Goal: Check status: Check status

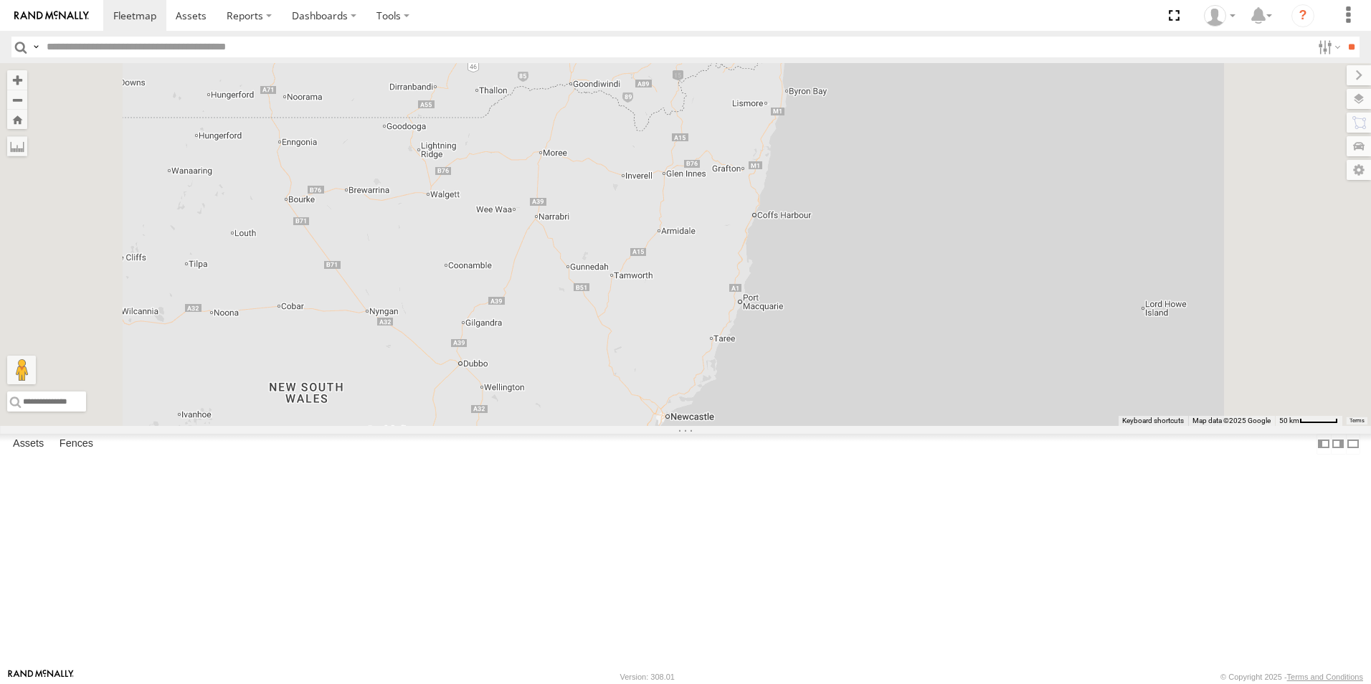
click at [0, 0] on div "All Assets" at bounding box center [0, 0] width 0 height 0
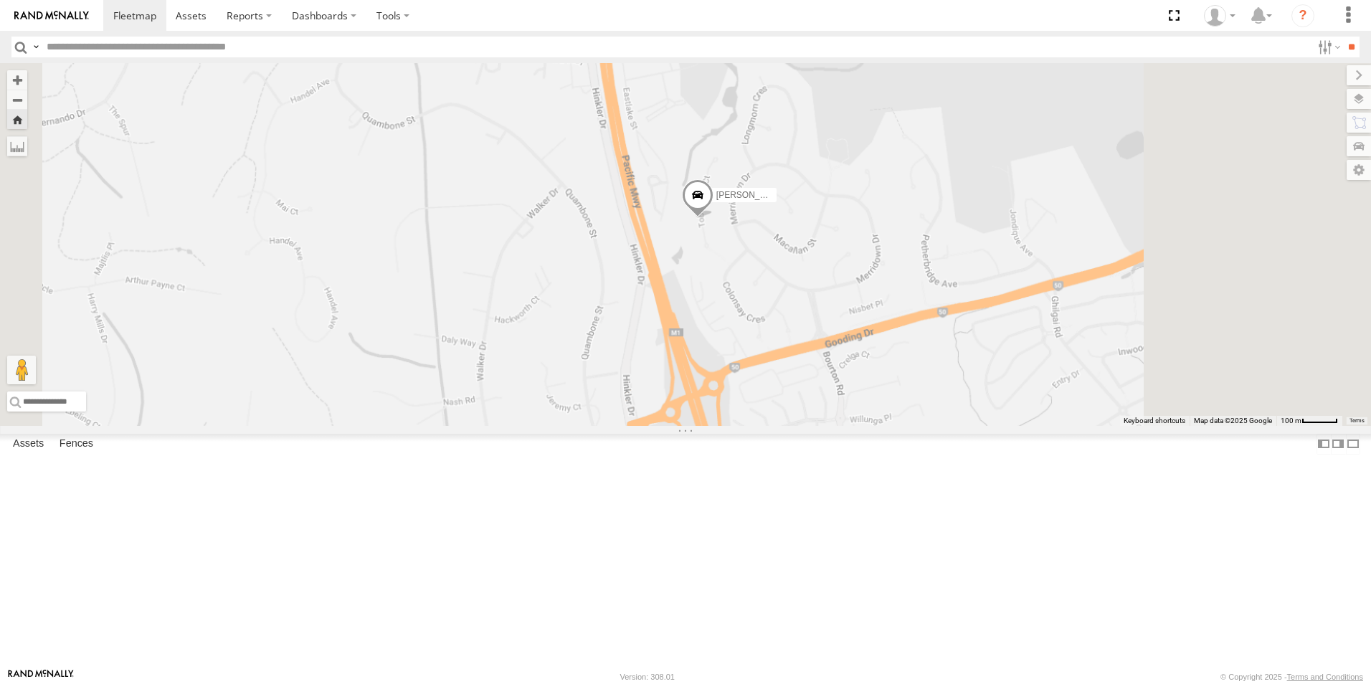
drag, startPoint x: 1075, startPoint y: 427, endPoint x: 946, endPoint y: 439, distance: 129.6
click at [946, 426] on div "[PERSON_NAME] - 842JY2" at bounding box center [685, 244] width 1371 height 363
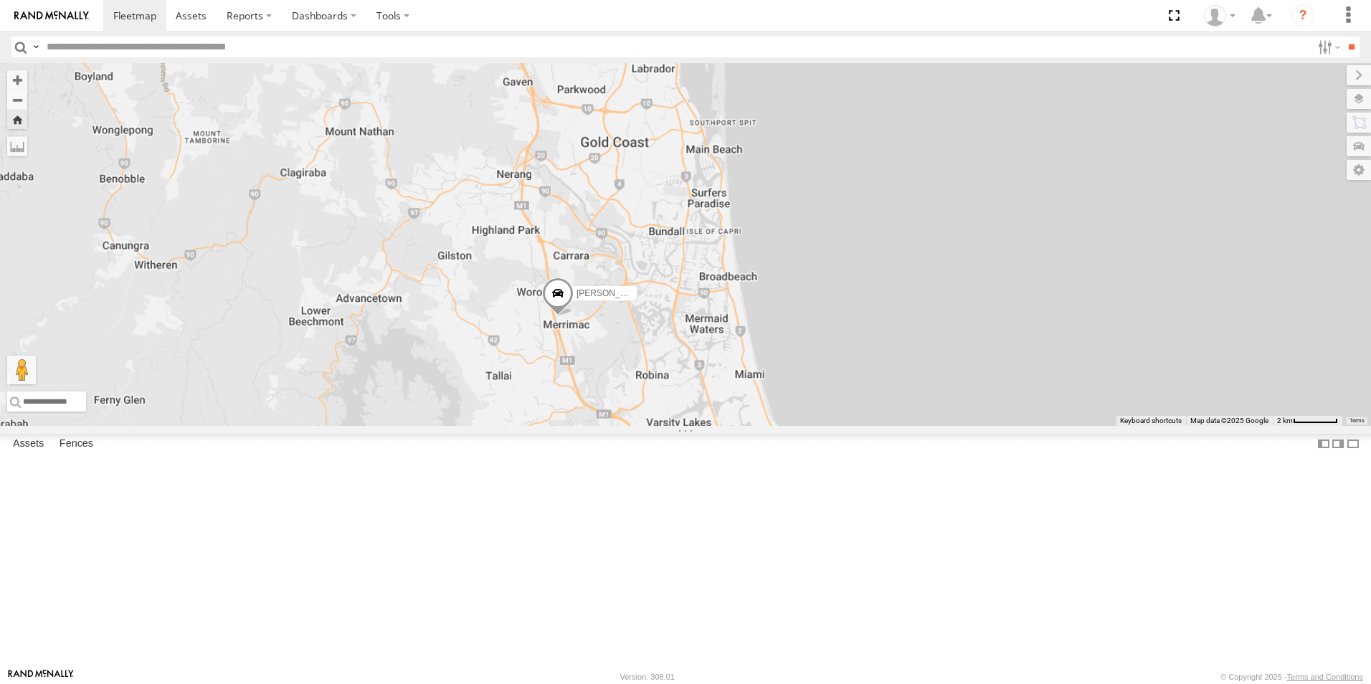
drag, startPoint x: 1196, startPoint y: 376, endPoint x: 884, endPoint y: 475, distance: 327.2
click at [884, 426] on div "[PERSON_NAME] - 842JY2" at bounding box center [685, 244] width 1371 height 363
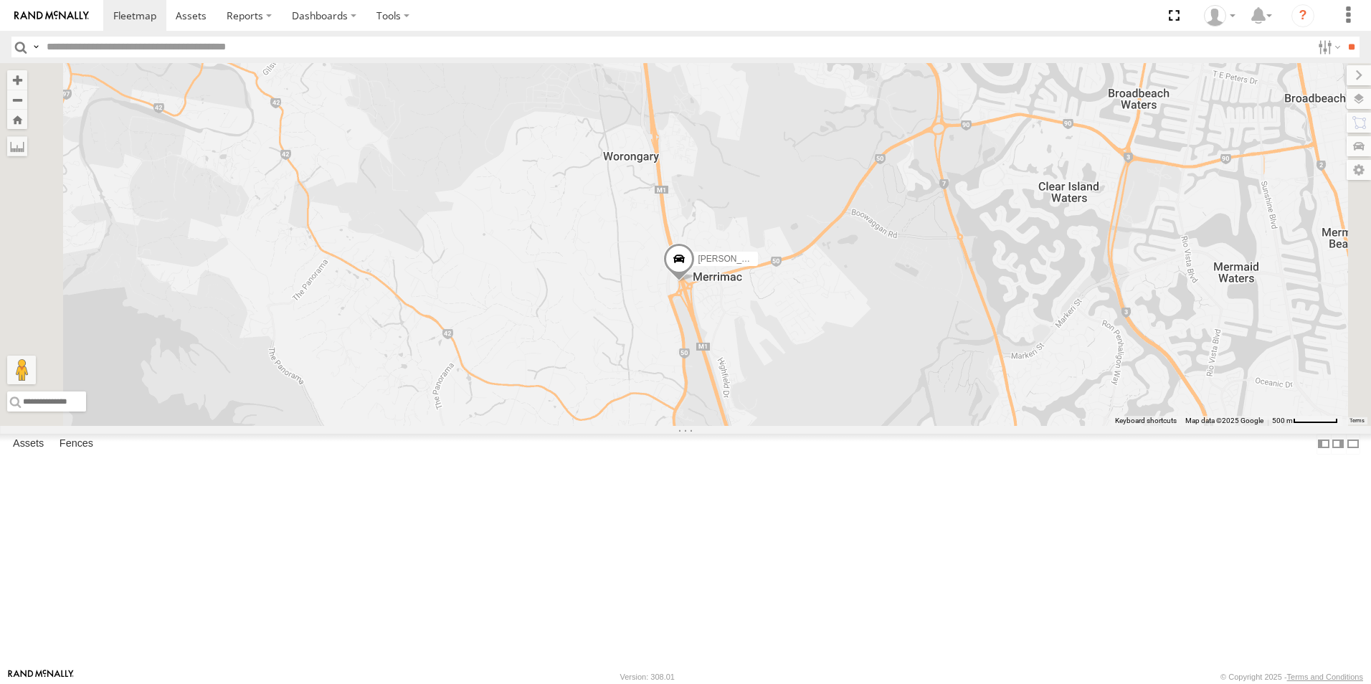
drag, startPoint x: 95, startPoint y: 389, endPoint x: 416, endPoint y: 389, distance: 320.5
click at [0, 0] on div "[PERSON_NAME]" at bounding box center [0, 0] width 0 height 0
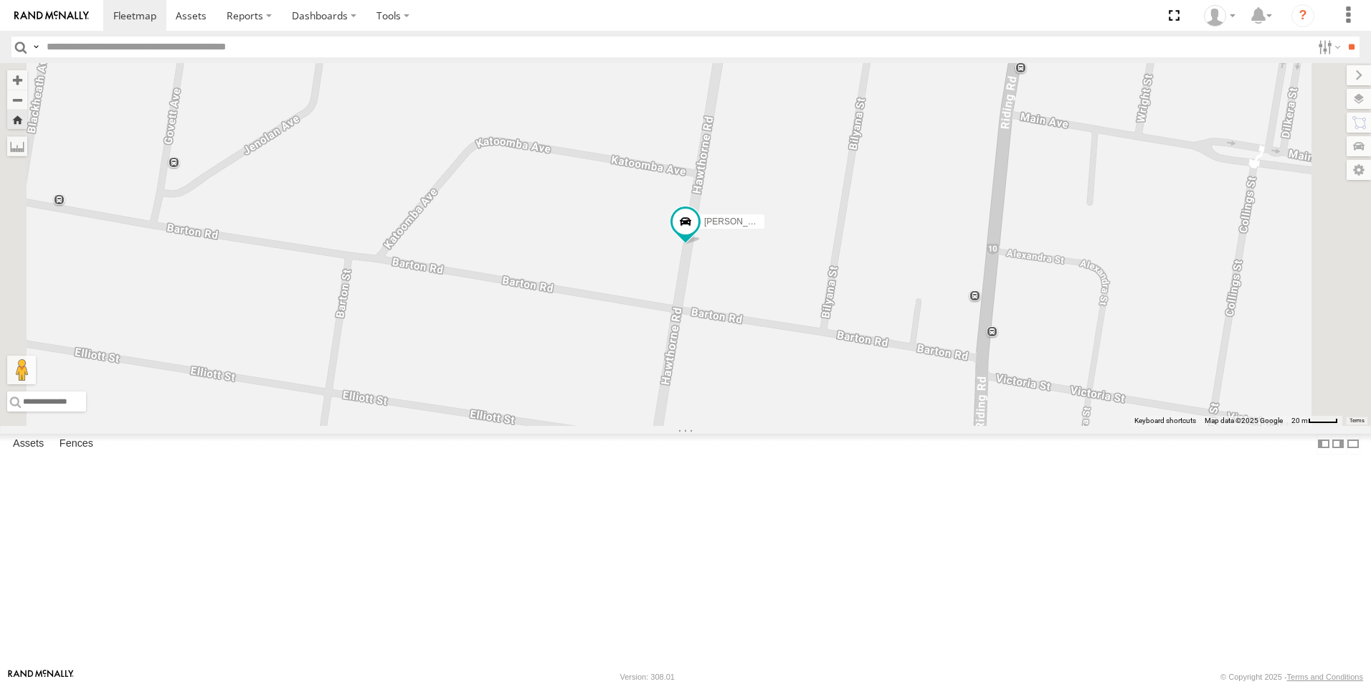
click at [1323, 384] on div "[PERSON_NAME]" at bounding box center [685, 244] width 1371 height 363
drag, startPoint x: 1304, startPoint y: 337, endPoint x: 1299, endPoint y: 348, distance: 11.9
click at [1304, 337] on div "[PERSON_NAME]" at bounding box center [685, 244] width 1371 height 363
click at [698, 234] on span at bounding box center [685, 222] width 26 height 26
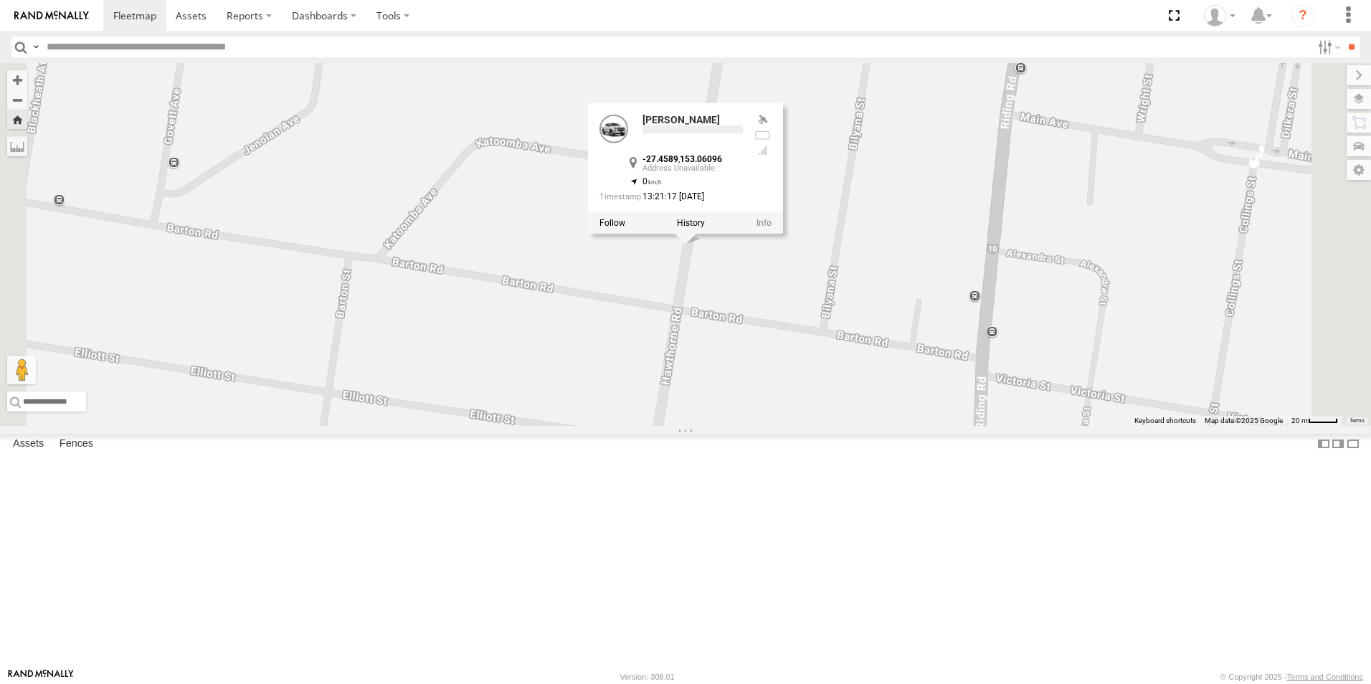
click at [968, 398] on div "[PERSON_NAME] [PERSON_NAME] -27.4589 , 153.06096 0 13:21:17 [DATE]" at bounding box center [685, 244] width 1371 height 363
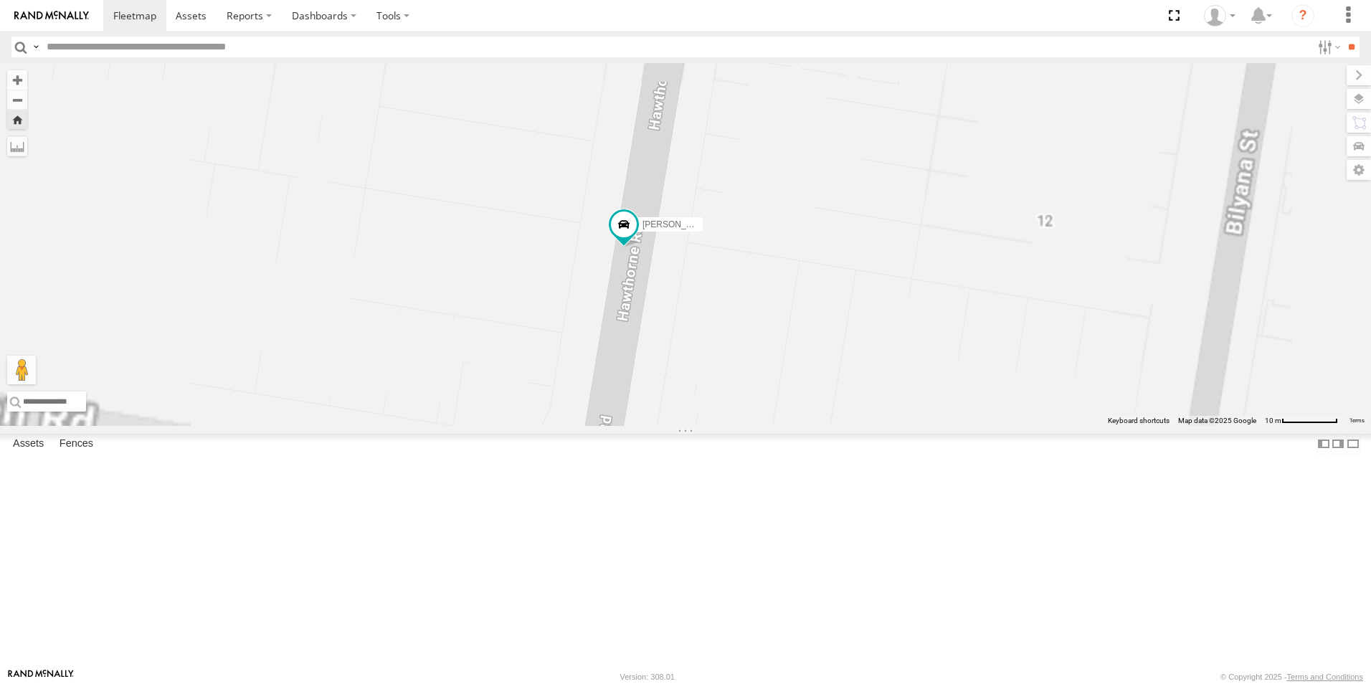
drag, startPoint x: 897, startPoint y: 292, endPoint x: 897, endPoint y: 369, distance: 76.7
click at [897, 369] on div "[PERSON_NAME]" at bounding box center [685, 244] width 1371 height 363
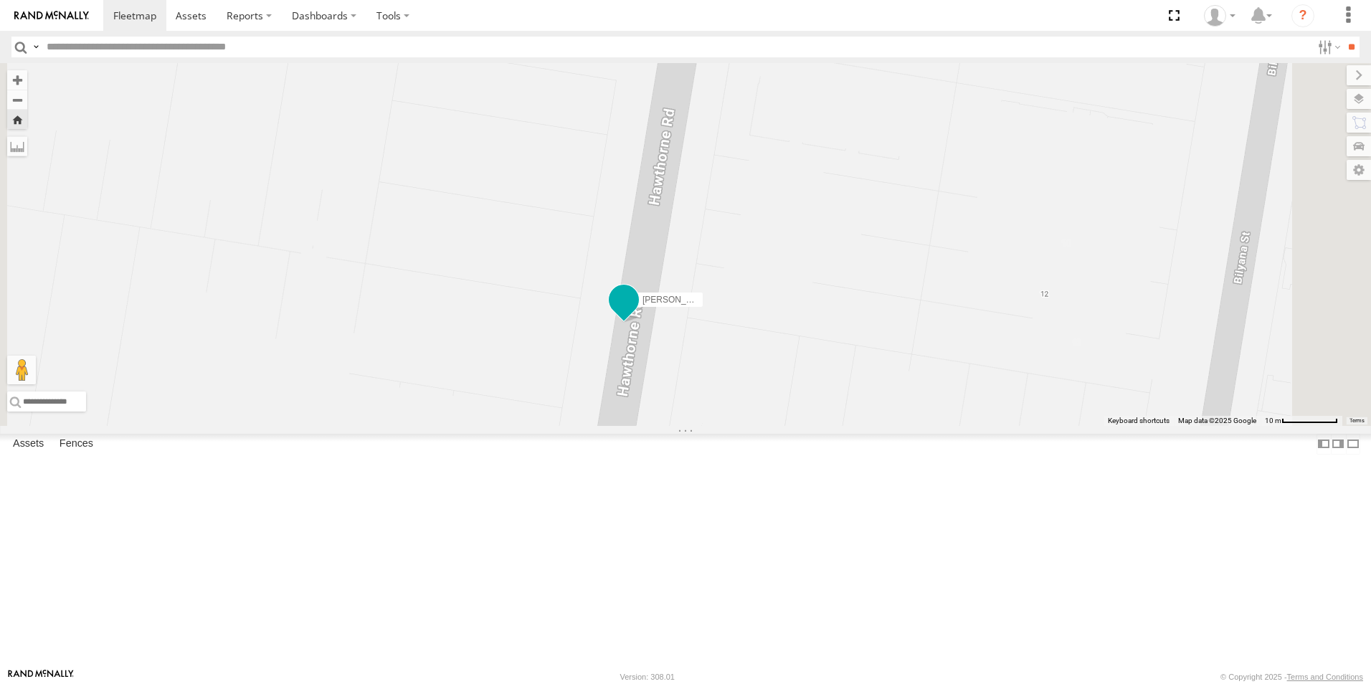
click at [637, 313] on span at bounding box center [624, 300] width 26 height 26
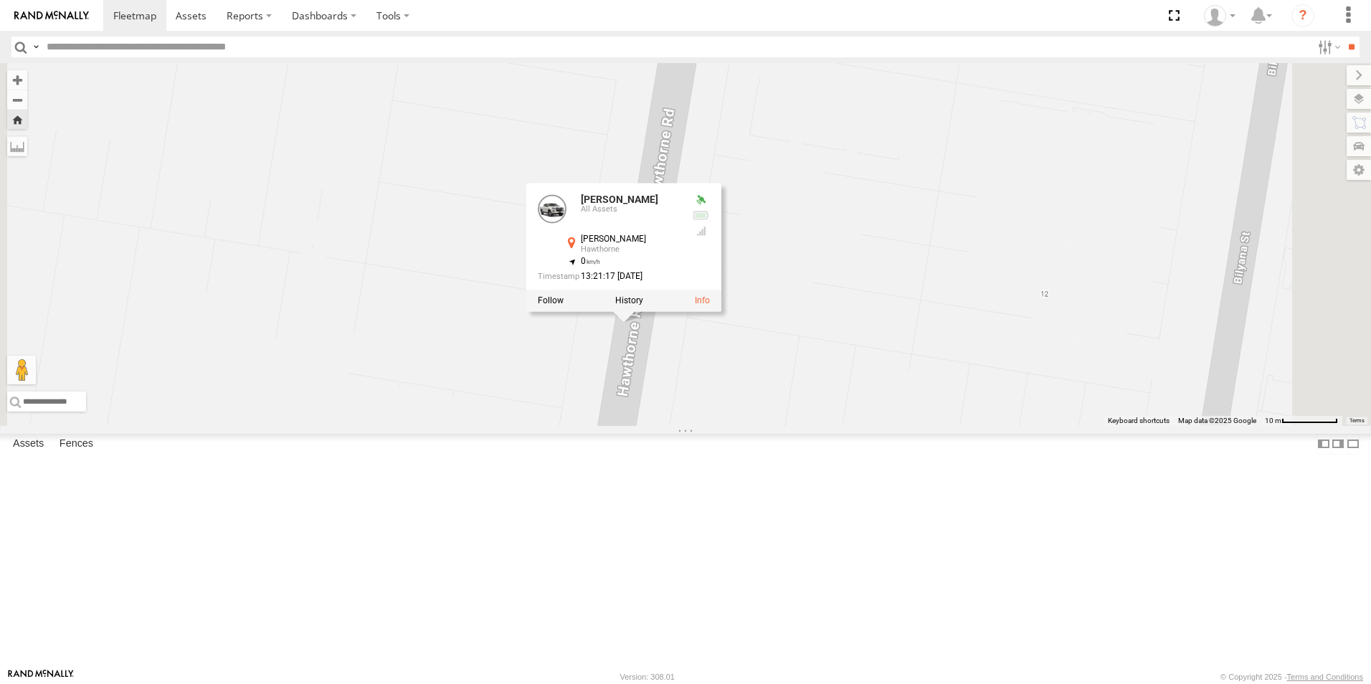
click at [1050, 334] on div "[PERSON_NAME] [PERSON_NAME] All Assets Hawthorne [PERSON_NAME] -27.4589 , 153.0…" at bounding box center [685, 244] width 1371 height 363
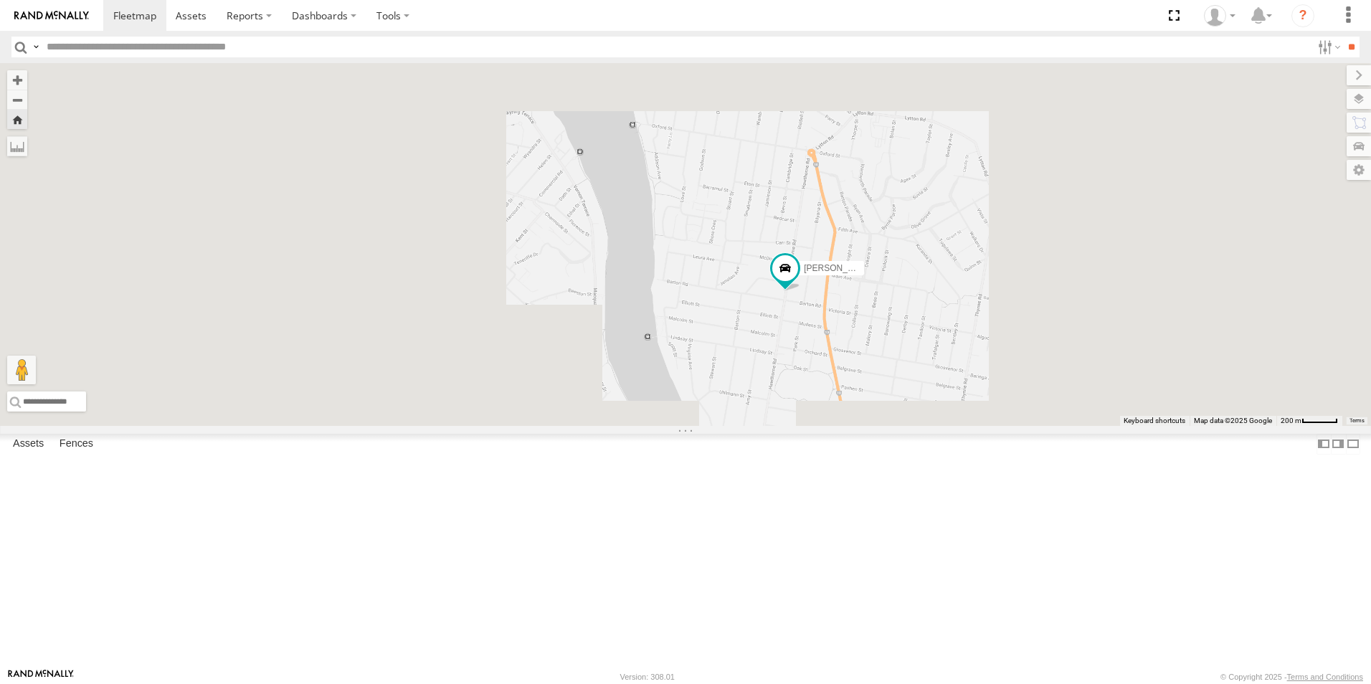
drag, startPoint x: 1103, startPoint y: 470, endPoint x: 1035, endPoint y: 485, distance: 70.5
click at [1035, 426] on div "[PERSON_NAME]" at bounding box center [685, 244] width 1371 height 363
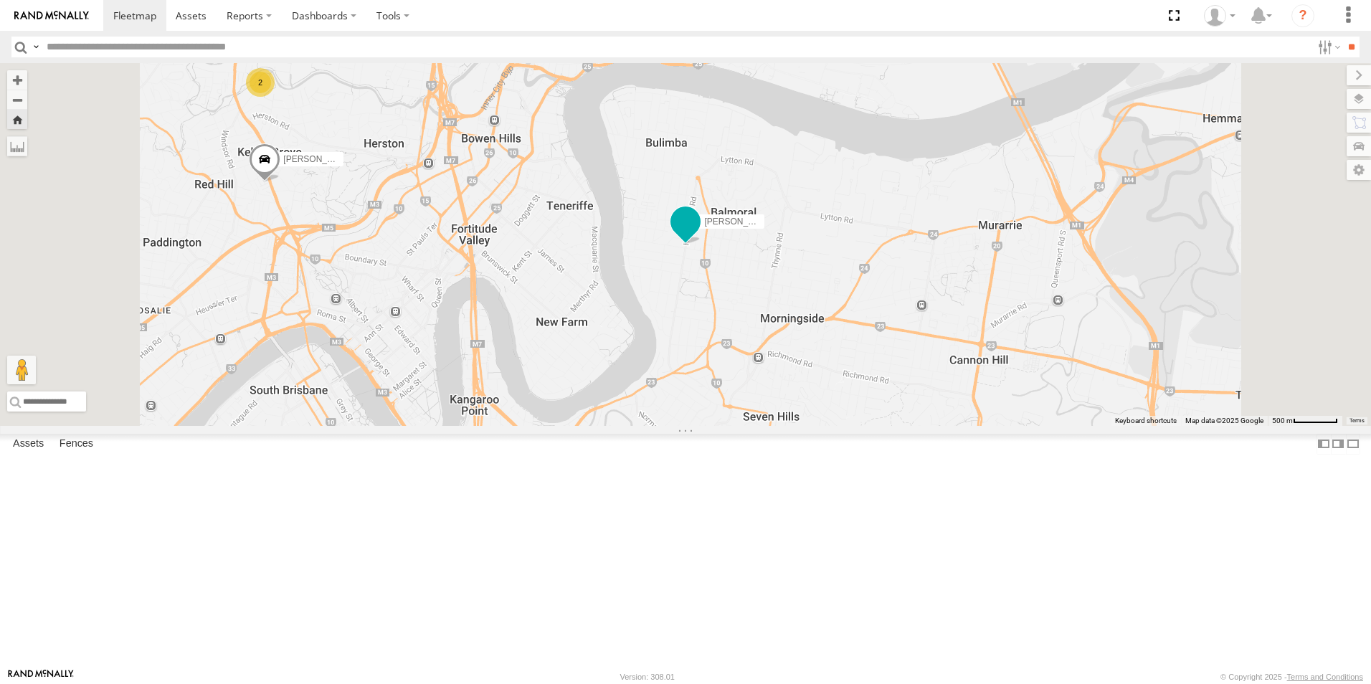
click at [698, 234] on span at bounding box center [685, 222] width 26 height 26
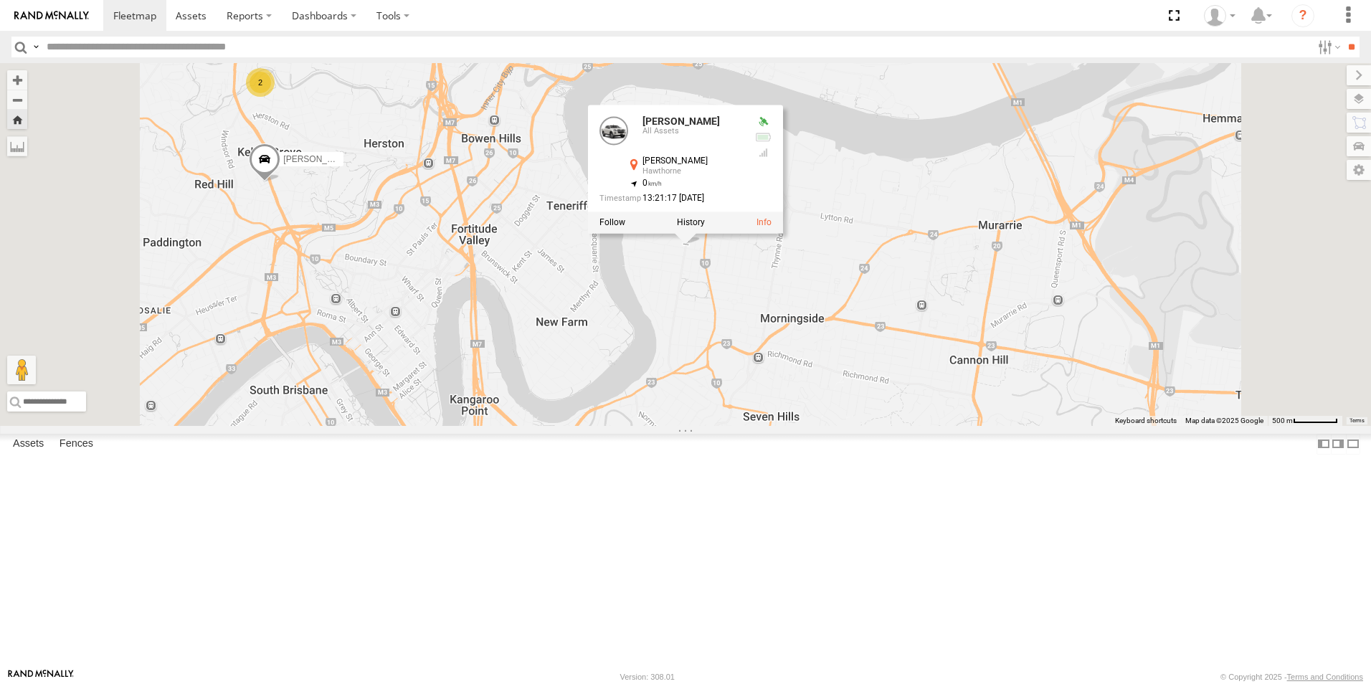
click at [1252, 277] on div "[PERSON_NAME] 2 [PERSON_NAME]- 817BG4 [PERSON_NAME] - 063 EB2 [PERSON_NAME] Ass…" at bounding box center [685, 244] width 1371 height 363
click at [1076, 254] on div "[PERSON_NAME] 2 [PERSON_NAME]- 817BG4 [PERSON_NAME] - 063 EB2 [PERSON_NAME] Ass…" at bounding box center [685, 244] width 1371 height 363
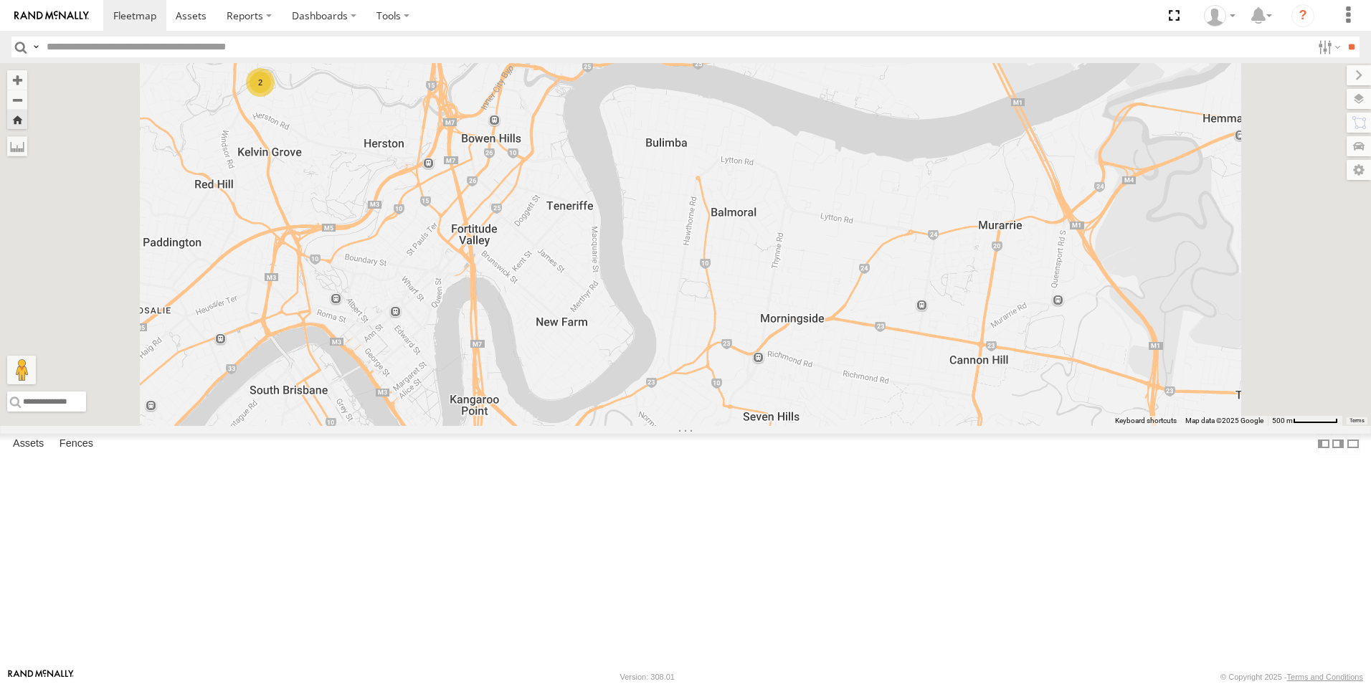
drag, startPoint x: 1163, startPoint y: 181, endPoint x: 1001, endPoint y: 222, distance: 167.1
click at [1163, 181] on div "[PERSON_NAME] - 364JK9 [PERSON_NAME] - 063 EB2 [PERSON_NAME] 2" at bounding box center [685, 244] width 1371 height 363
drag, startPoint x: 90, startPoint y: 179, endPoint x: 314, endPoint y: 213, distance: 227.0
click at [0, 0] on div "All Assets" at bounding box center [0, 0] width 0 height 0
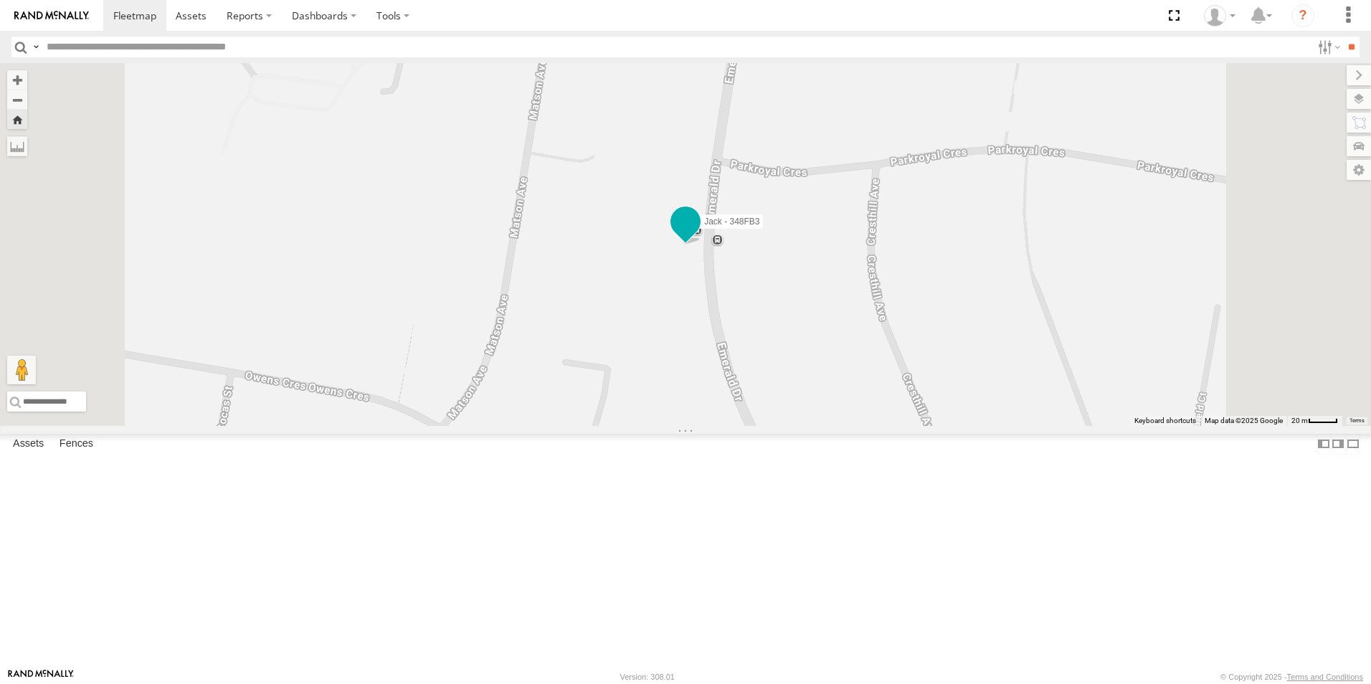
click at [698, 235] on span at bounding box center [685, 222] width 26 height 26
